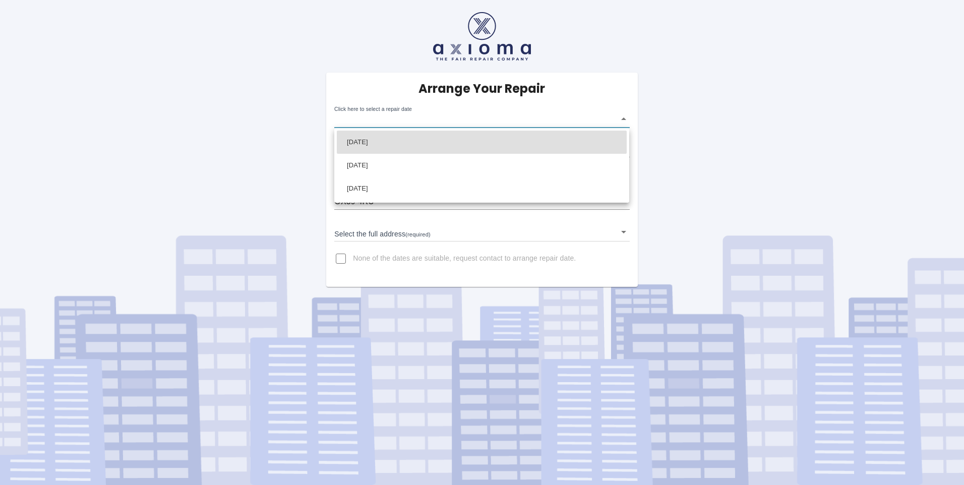
click at [403, 119] on body "Arrange Your Repair Click here to select a repair date ​ Phone Number   * 07835…" at bounding box center [482, 242] width 964 height 485
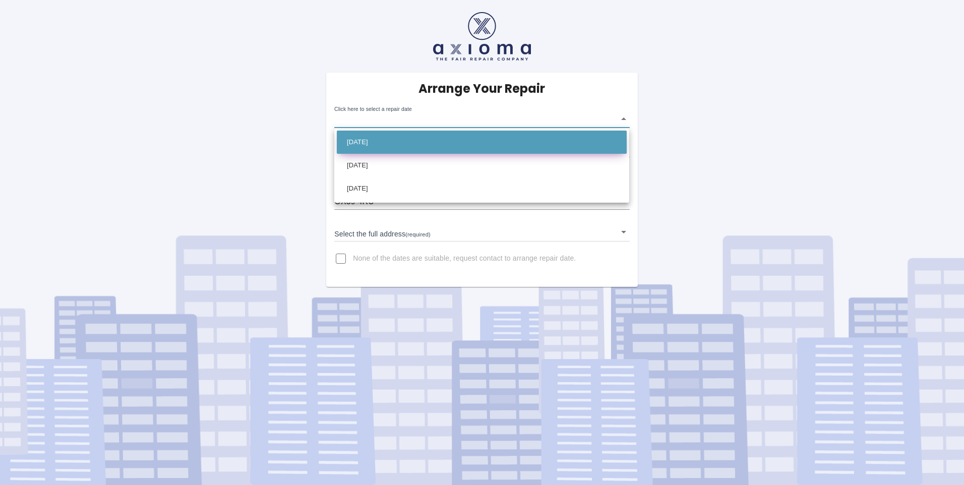
click at [379, 142] on li "[DATE]" at bounding box center [482, 142] width 290 height 23
type input "2025-08-21T00:00:00.000Z"
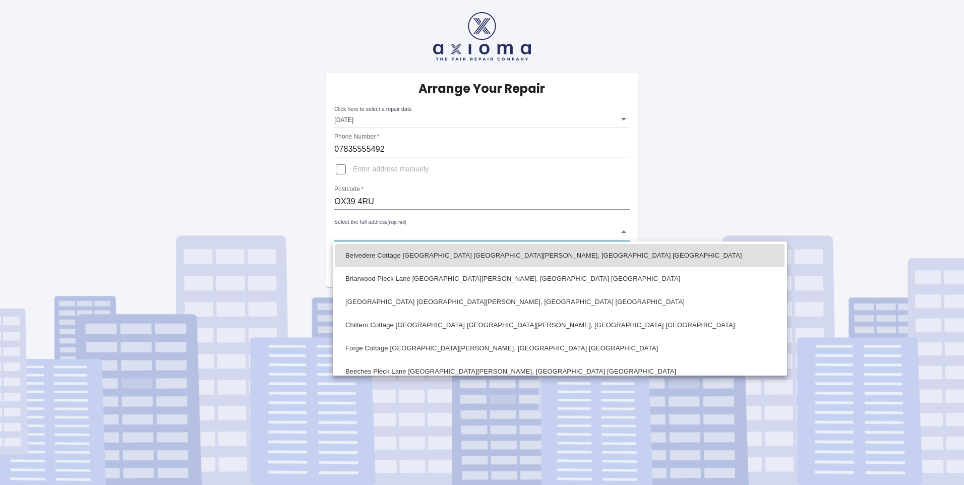
click at [376, 233] on body "Arrange Your Repair Click here to select a repair date Thu Aug 21 2025 2025-08-…" at bounding box center [482, 242] width 964 height 485
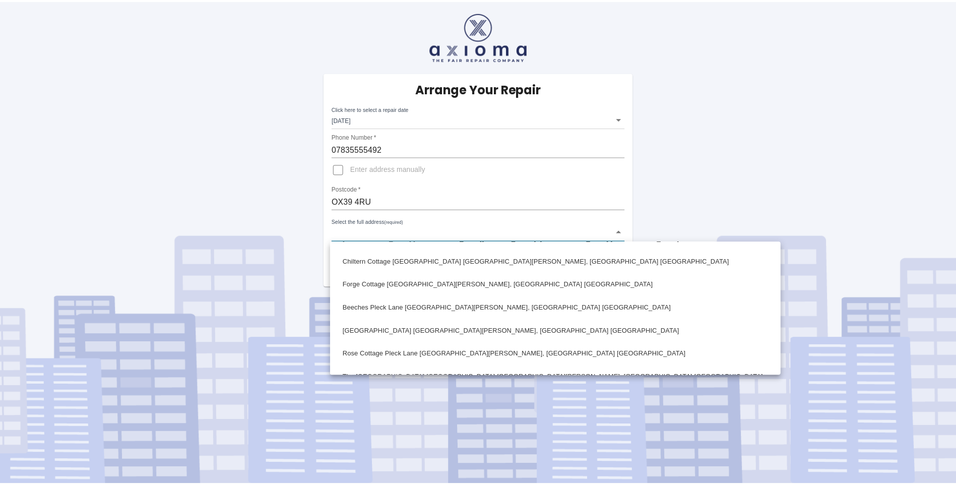
scroll to position [67, 0]
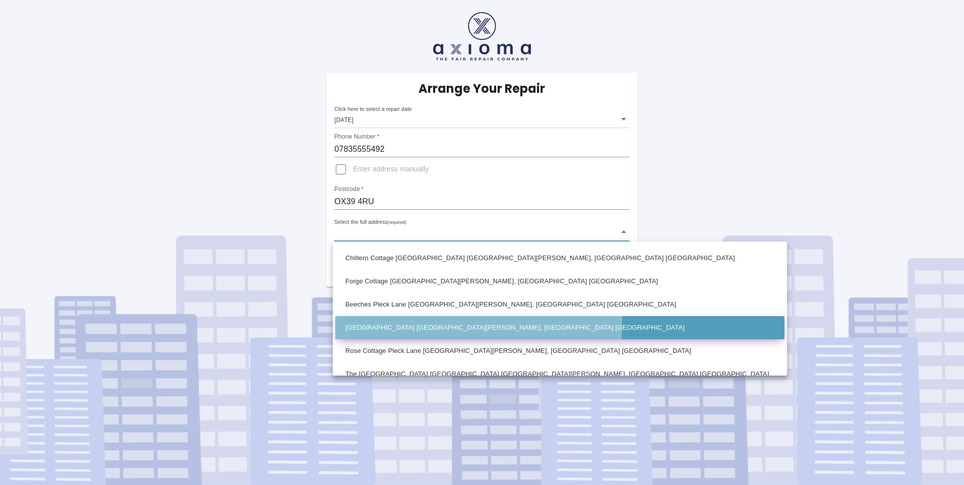
click at [445, 325] on li "Nidd House Pleck Lane Kingston Blount, Chinnor Oxfordshire" at bounding box center [559, 327] width 449 height 23
type input "Nidd House Pleck Lane Kingston Blount, Chinnor Oxfordshire"
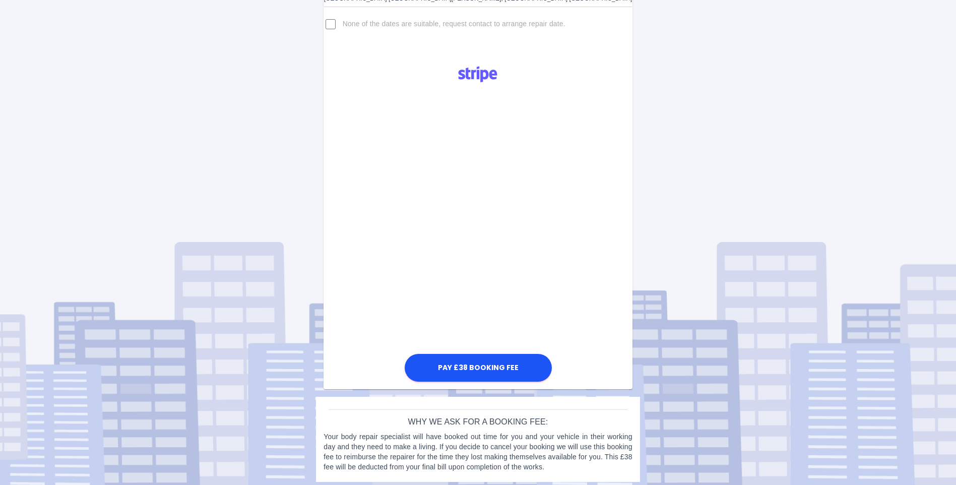
scroll to position [239, 0]
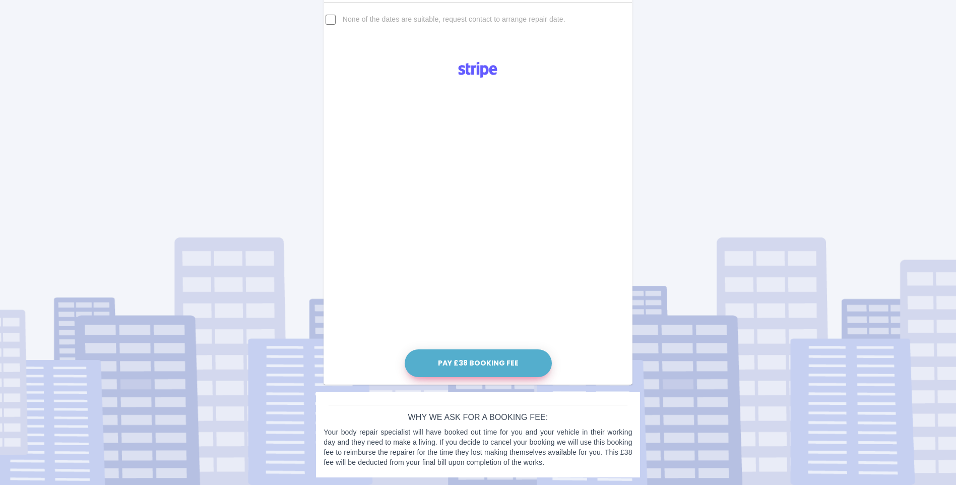
click at [475, 363] on button "Pay £38 Booking Fee" at bounding box center [478, 363] width 147 height 28
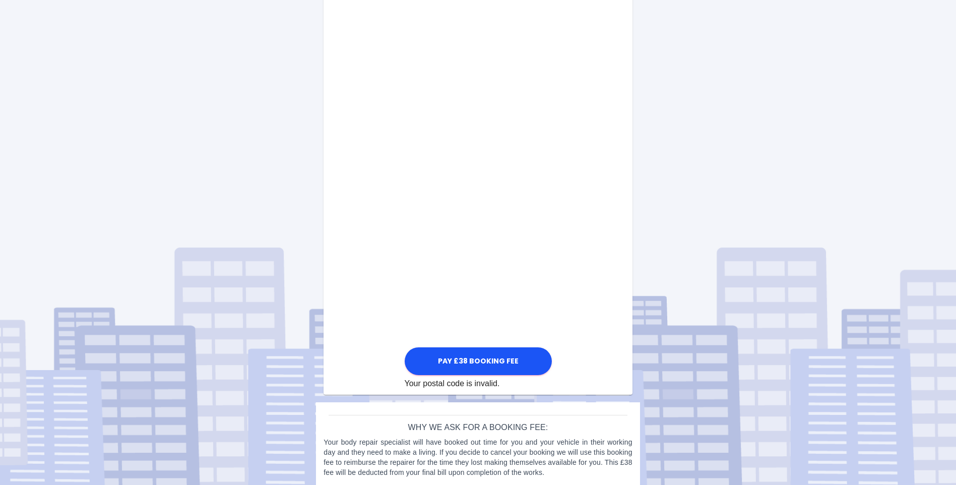
scroll to position [425, 0]
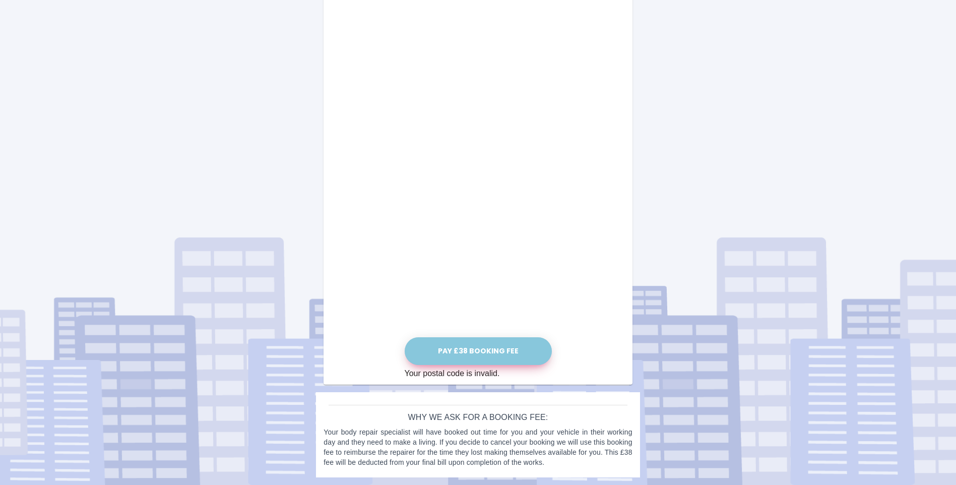
click at [477, 353] on button "Pay £38 Booking Fee" at bounding box center [478, 351] width 147 height 28
